Goal: Navigation & Orientation: Find specific page/section

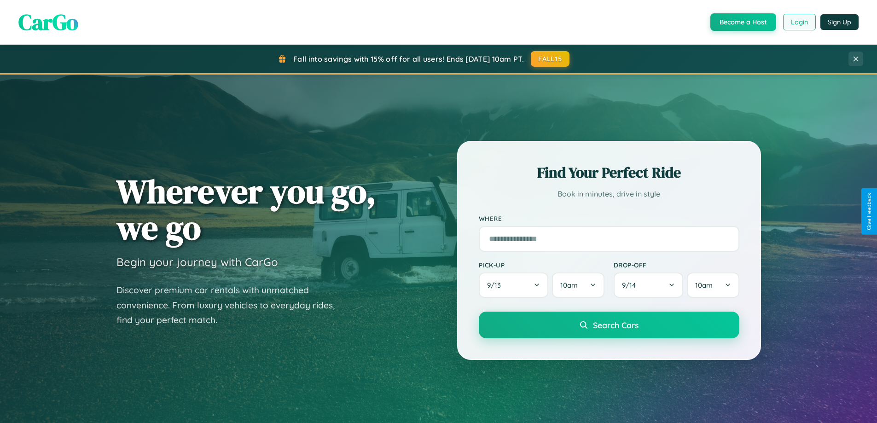
click at [798, 22] on button "Login" at bounding box center [799, 22] width 33 height 17
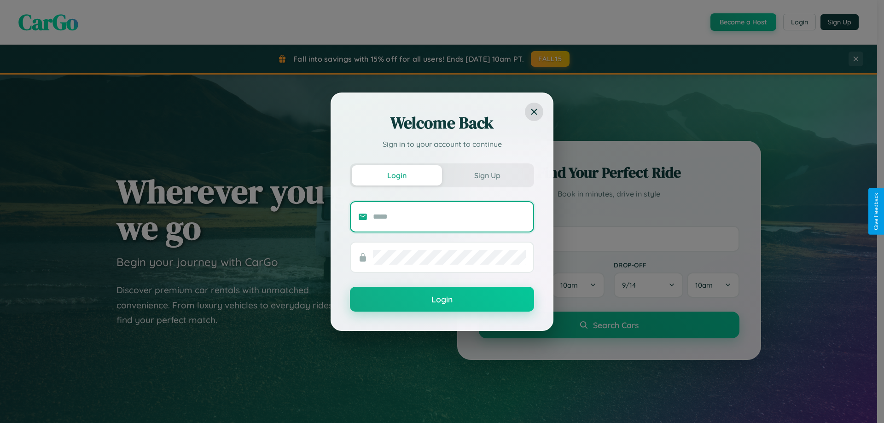
click at [449, 216] on input "text" at bounding box center [449, 216] width 153 height 15
type input "**********"
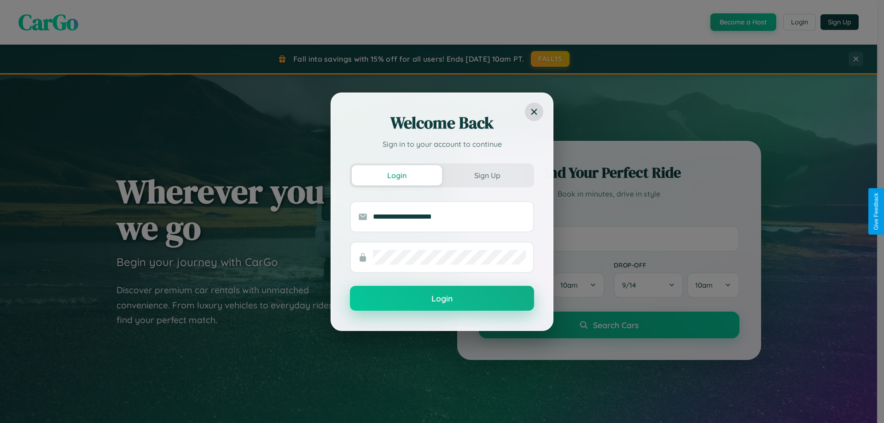
click at [442, 299] on button "Login" at bounding box center [442, 298] width 184 height 25
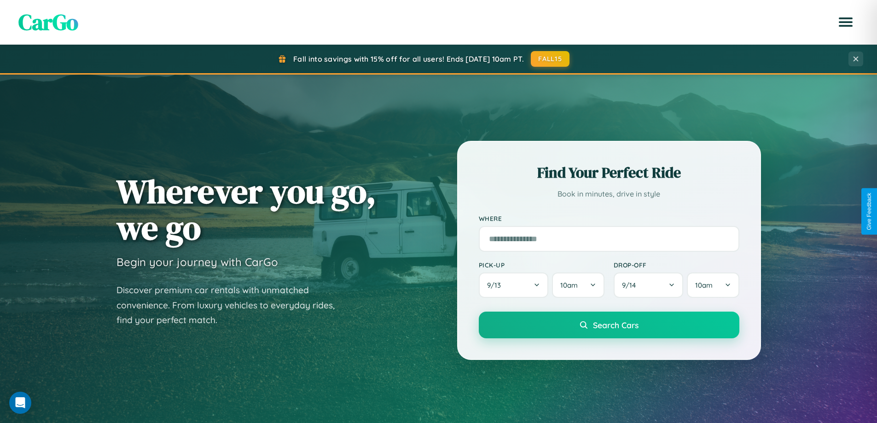
scroll to position [1771, 0]
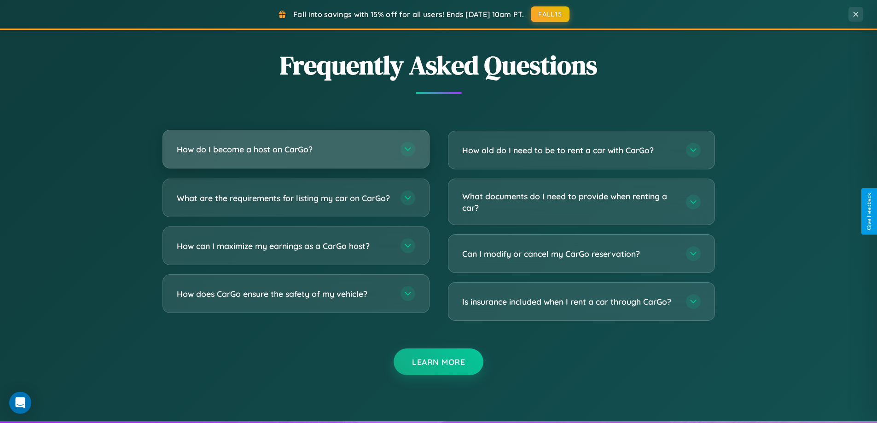
click at [295, 150] on h3 "How do I become a host on CarGo?" at bounding box center [284, 150] width 214 height 12
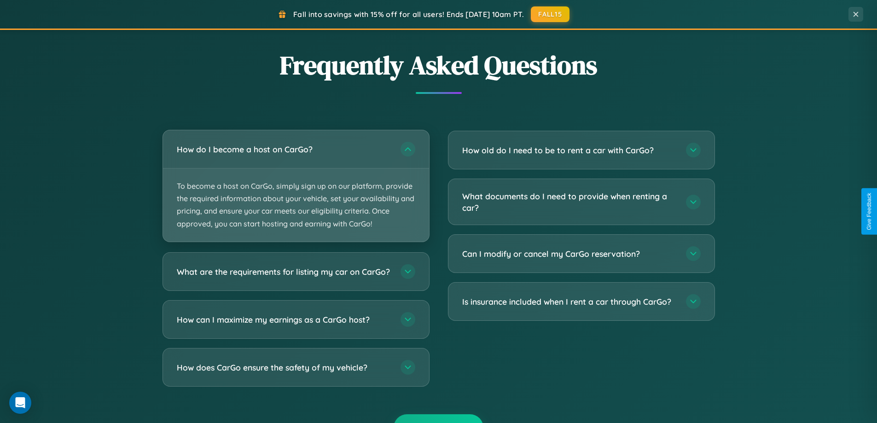
click at [295, 185] on p "To become a host on CarGo, simply sign up on our platform, provide the required…" at bounding box center [296, 204] width 266 height 73
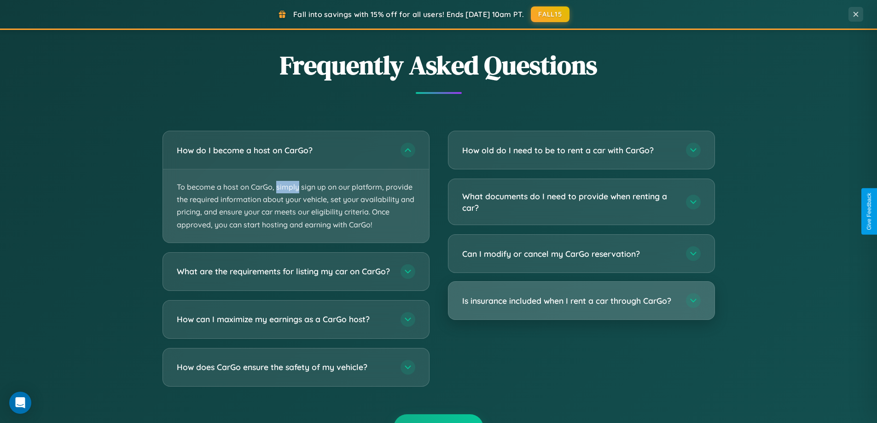
click at [581, 301] on h3 "Is insurance included when I rent a car through CarGo?" at bounding box center [569, 301] width 214 height 12
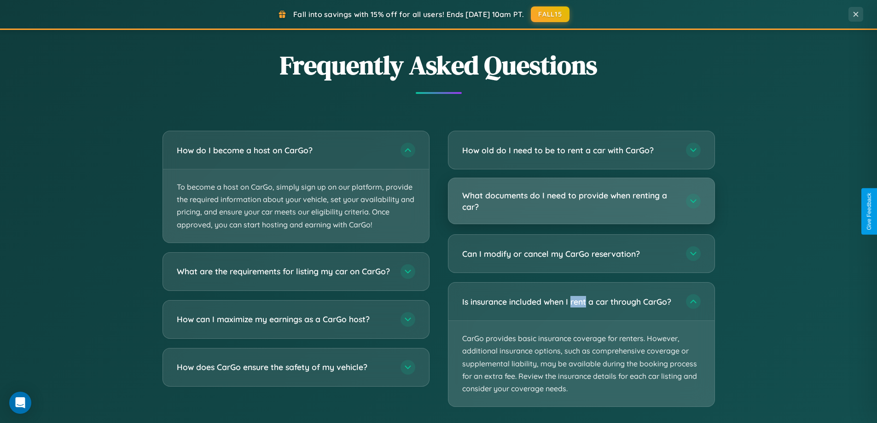
click at [581, 202] on h3 "What documents do I need to provide when renting a car?" at bounding box center [569, 201] width 214 height 23
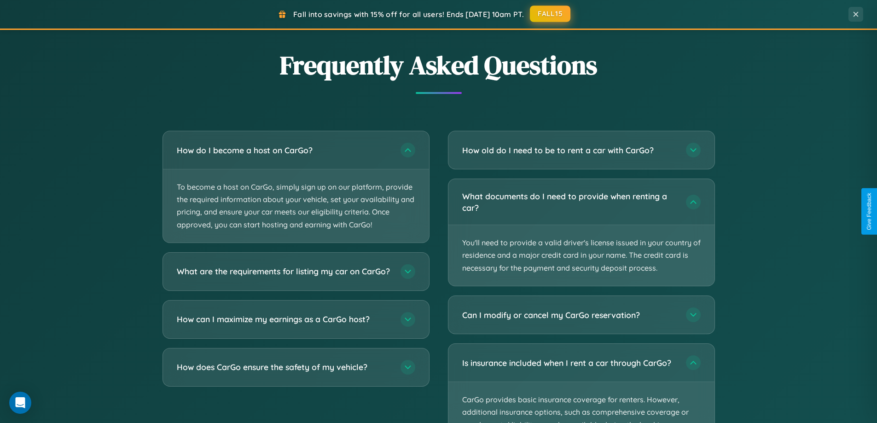
click at [550, 14] on button "FALL15" at bounding box center [550, 14] width 40 height 17
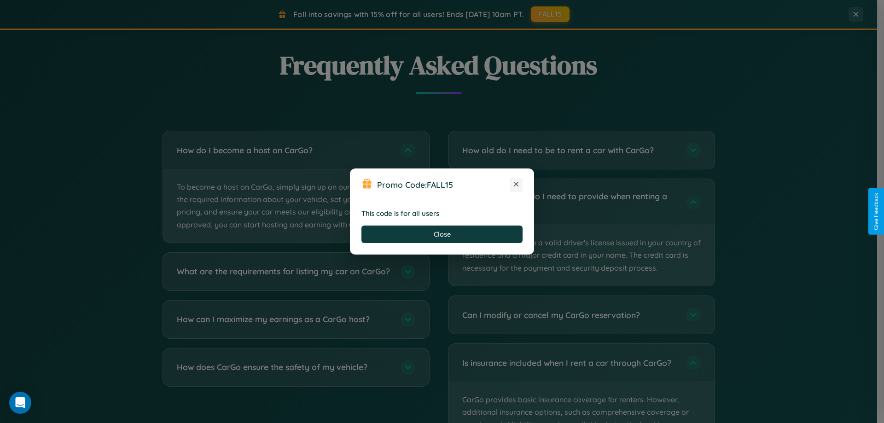
click at [516, 185] on icon at bounding box center [515, 183] width 9 height 9
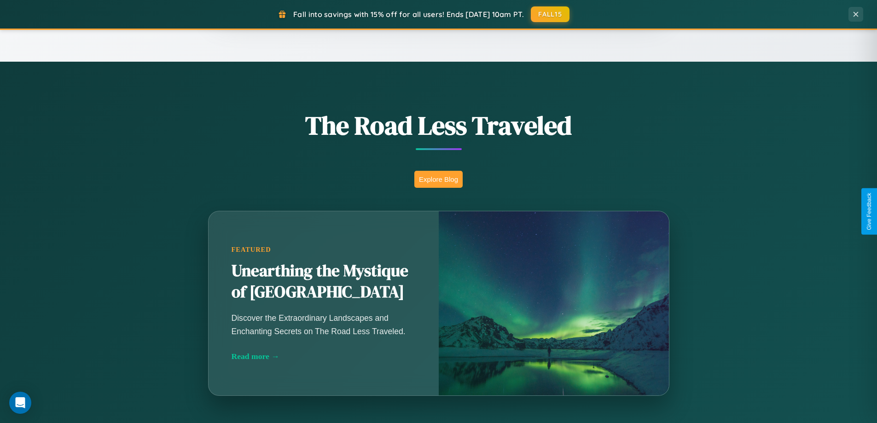
scroll to position [633, 0]
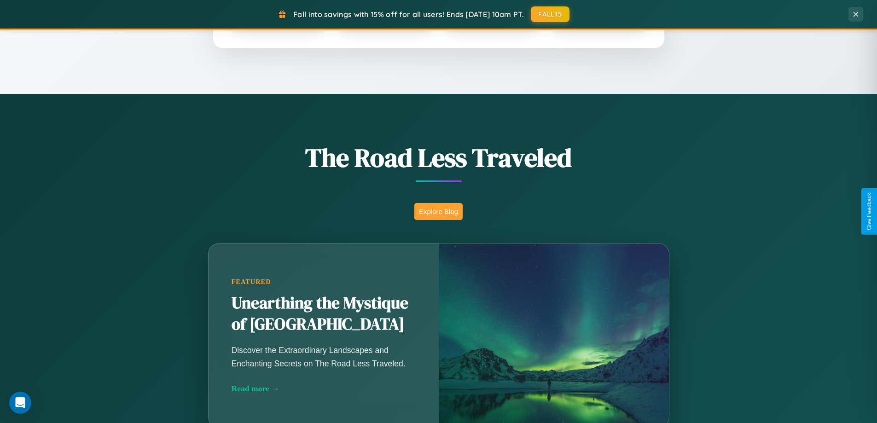
click at [438, 211] on button "Explore Blog" at bounding box center [438, 211] width 48 height 17
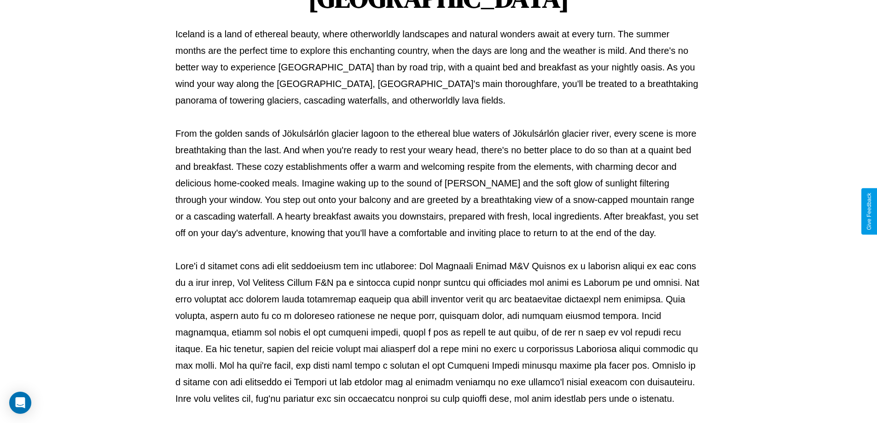
scroll to position [298, 0]
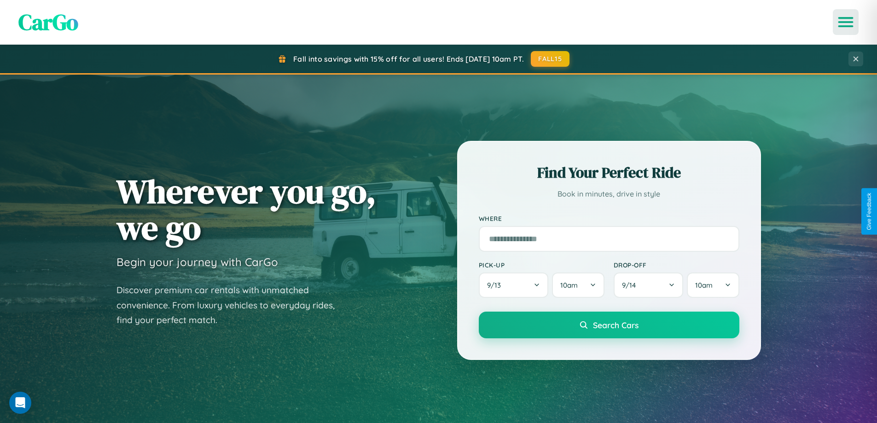
click at [845, 22] on icon "Open menu" at bounding box center [845, 22] width 13 height 8
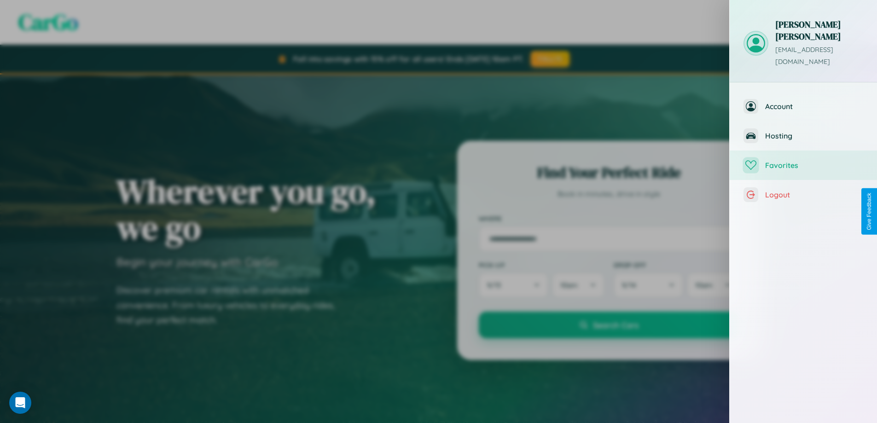
click at [803, 161] on span "Favorites" at bounding box center [814, 165] width 98 height 9
